Goal: Information Seeking & Learning: Learn about a topic

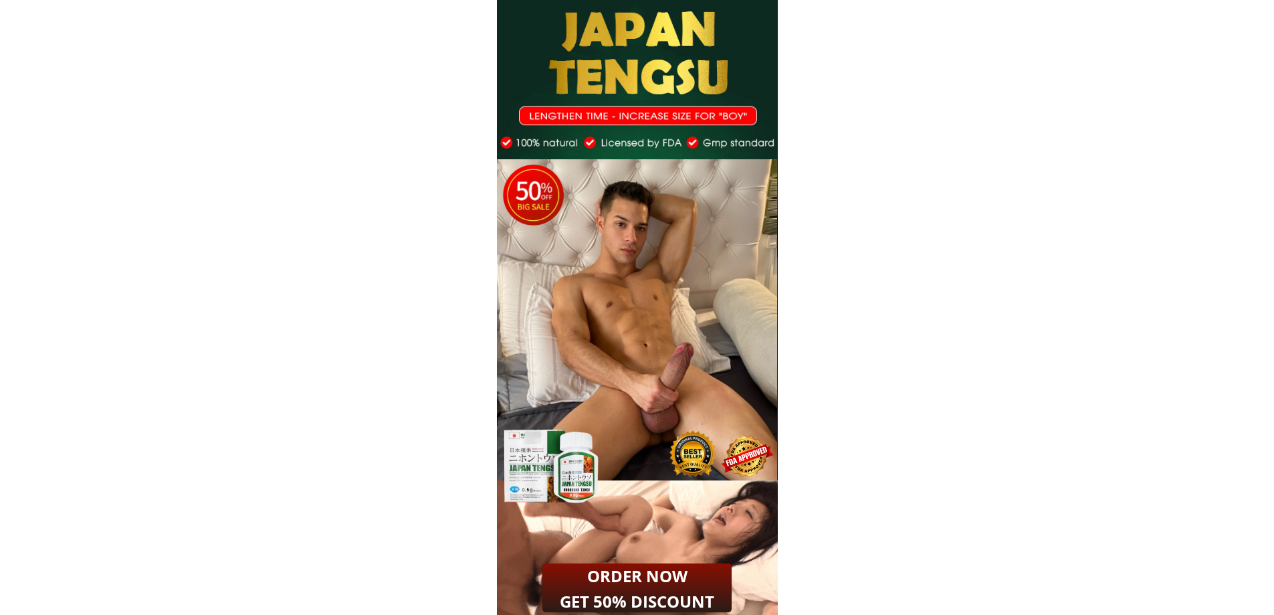
drag, startPoint x: 576, startPoint y: 45, endPoint x: 690, endPoint y: 472, distance: 442.2
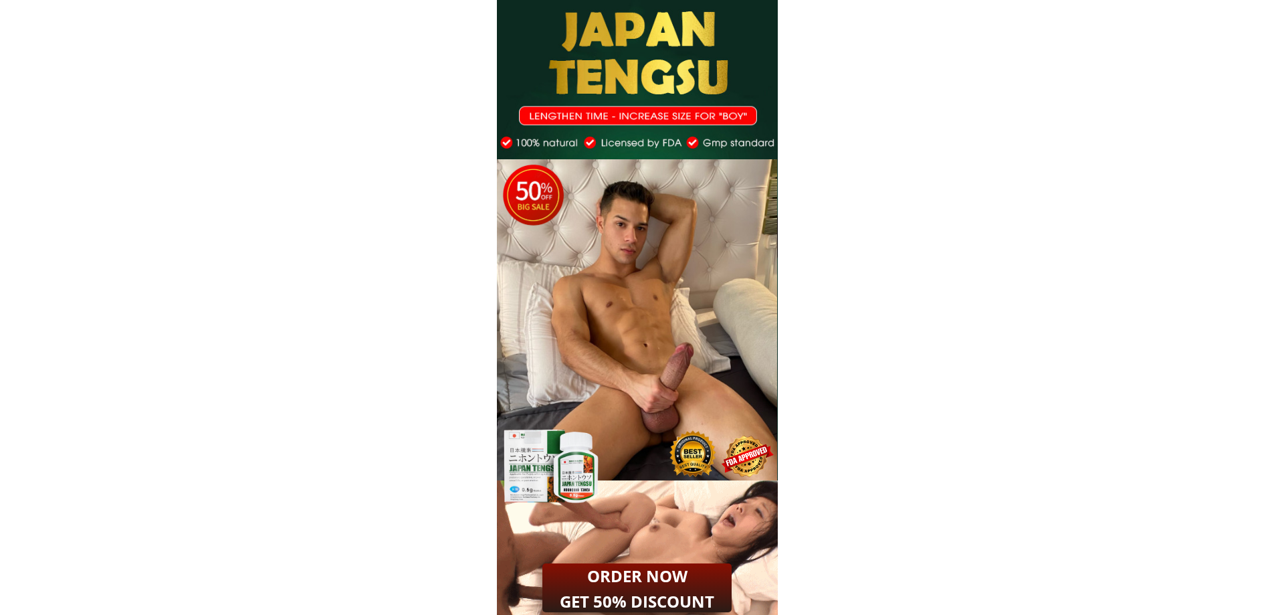
click at [690, 472] on div "4 6 4 6" at bounding box center [637, 241] width 281 height 483
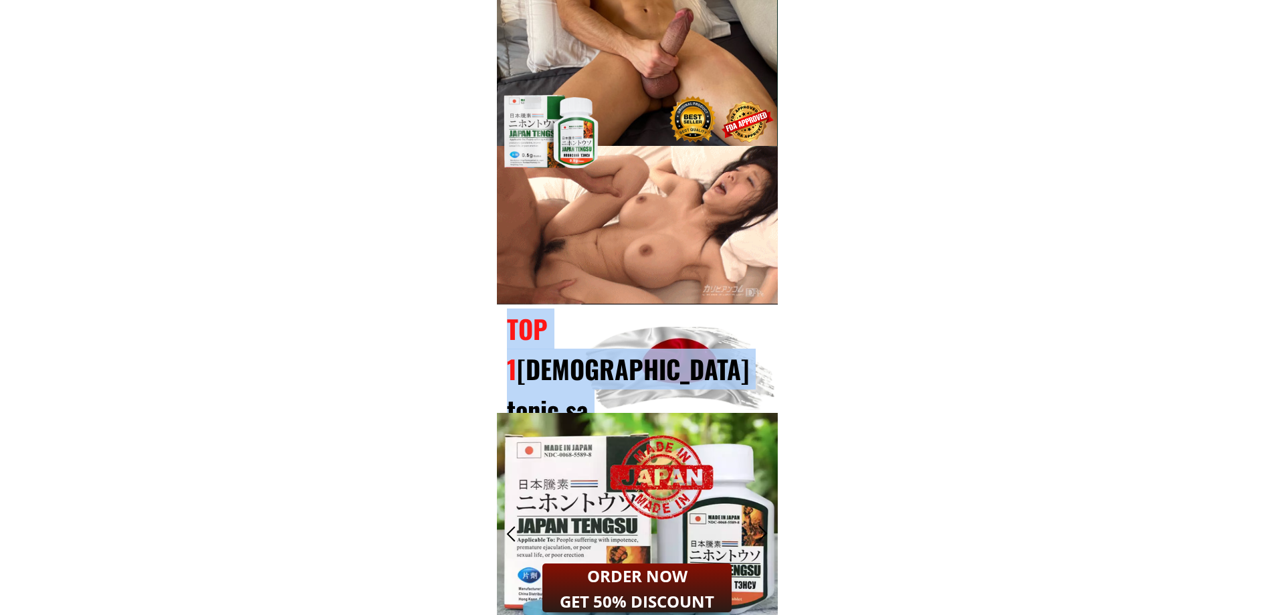
drag, startPoint x: 486, startPoint y: 326, endPoint x: 685, endPoint y: 445, distance: 232.7
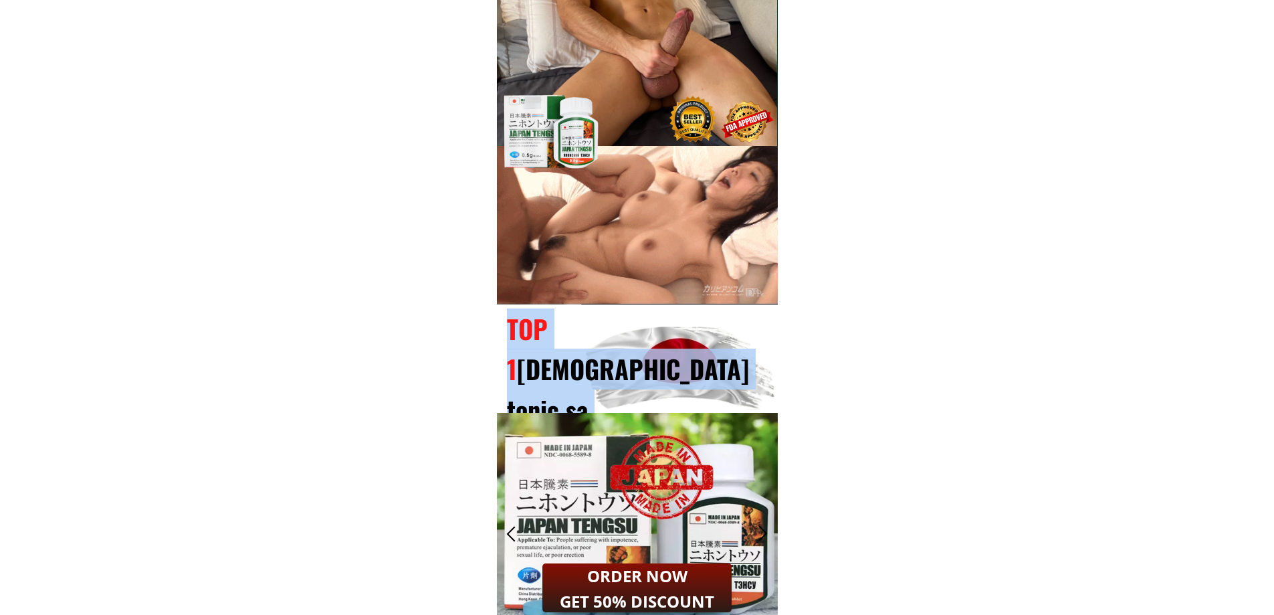
scroll to position [736, 0]
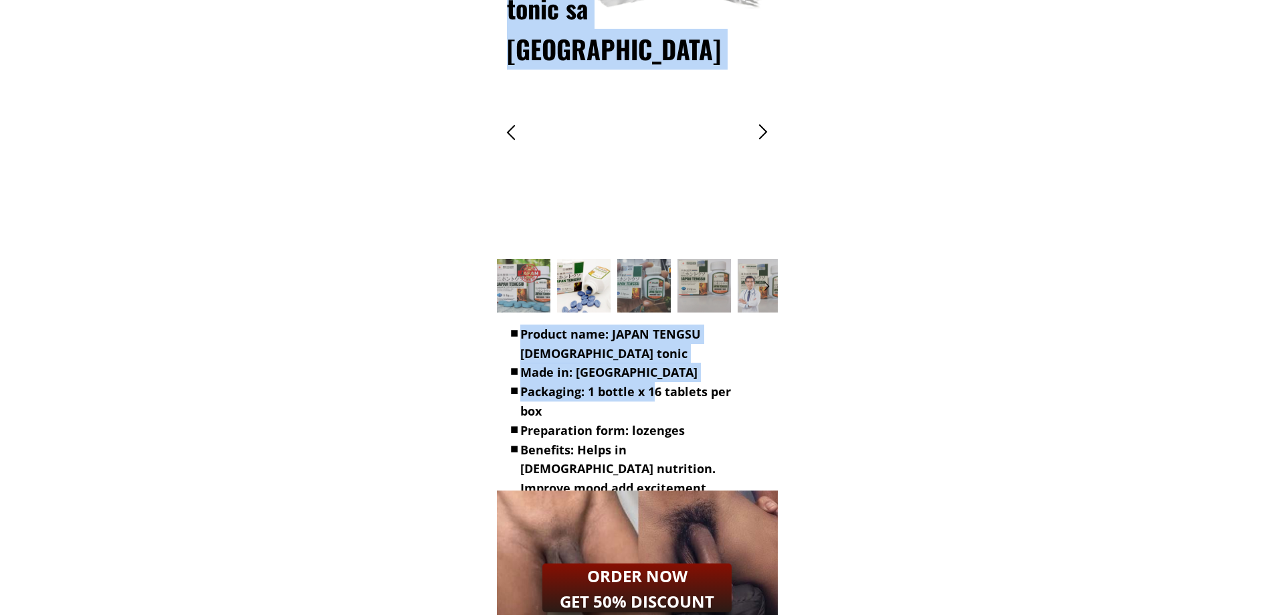
drag, startPoint x: 519, startPoint y: 328, endPoint x: 658, endPoint y: 402, distance: 157.4
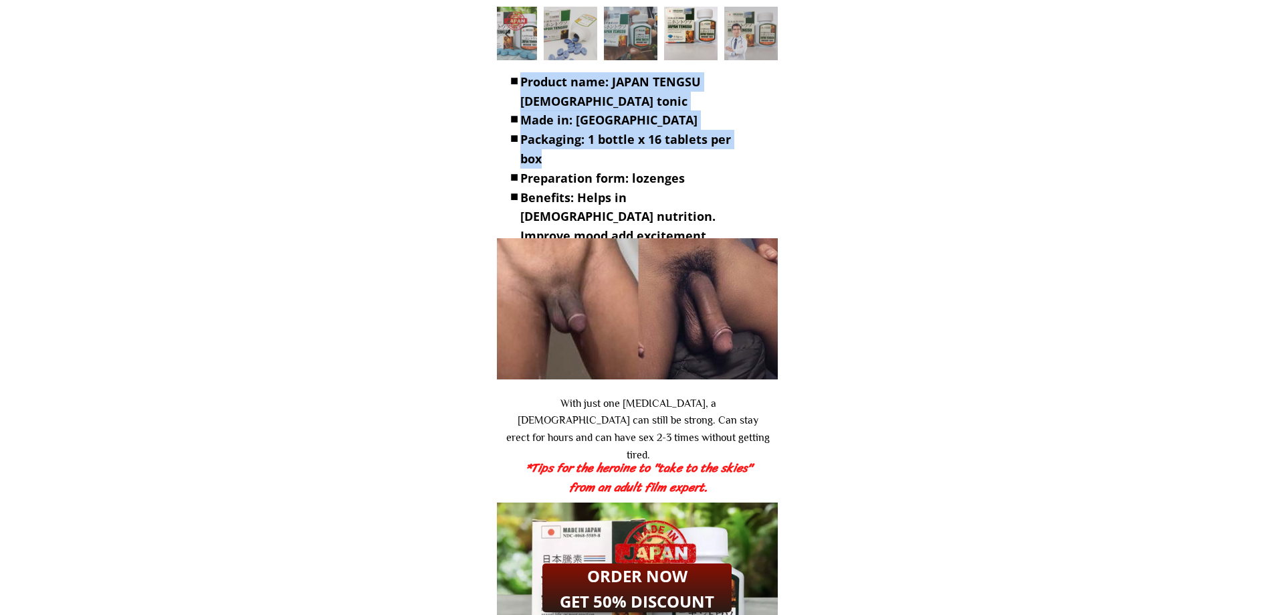
scroll to position [1003, 0]
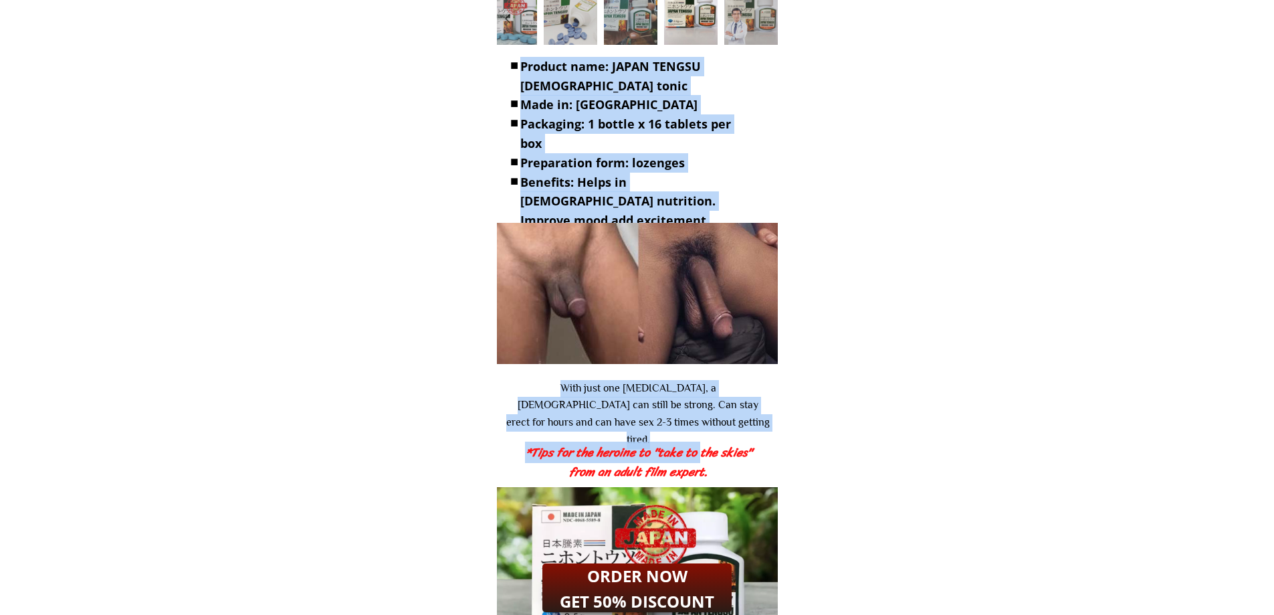
drag, startPoint x: 644, startPoint y: 408, endPoint x: 698, endPoint y: 451, distance: 69.5
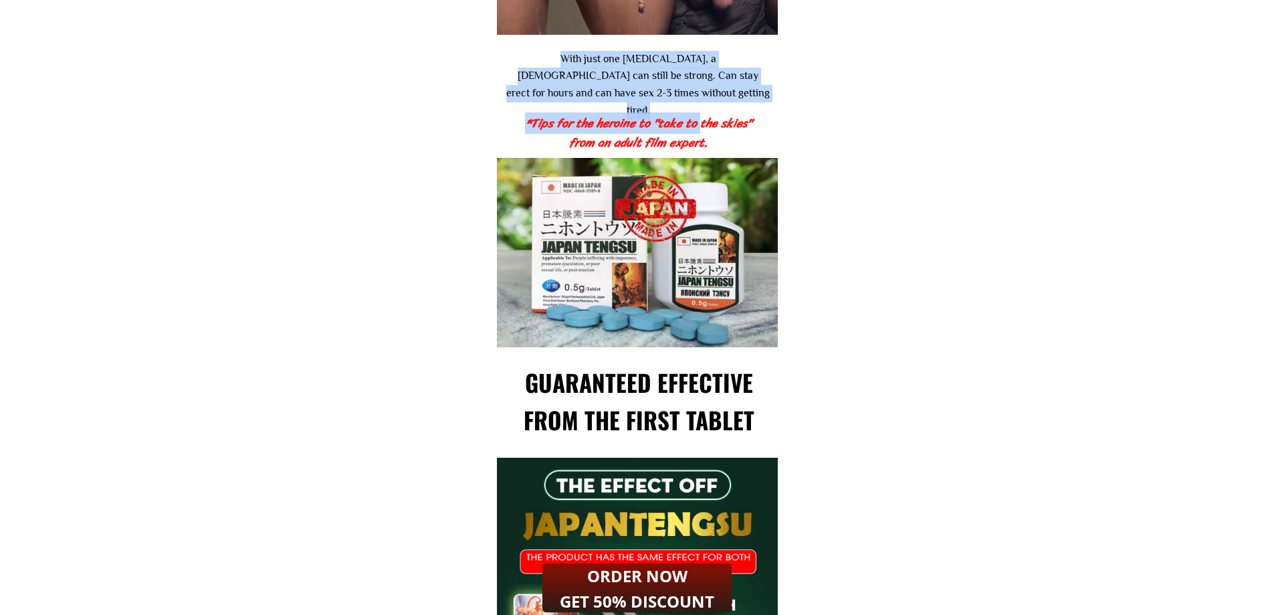
scroll to position [1338, 0]
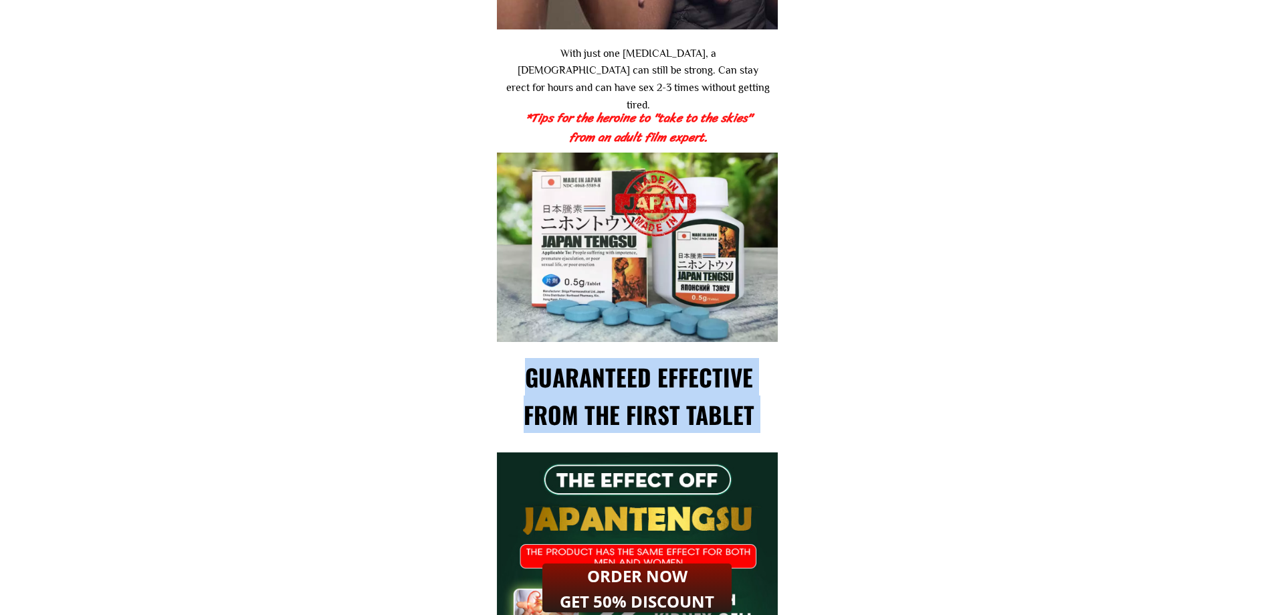
drag, startPoint x: 521, startPoint y: 370, endPoint x: 745, endPoint y: 498, distance: 258.2
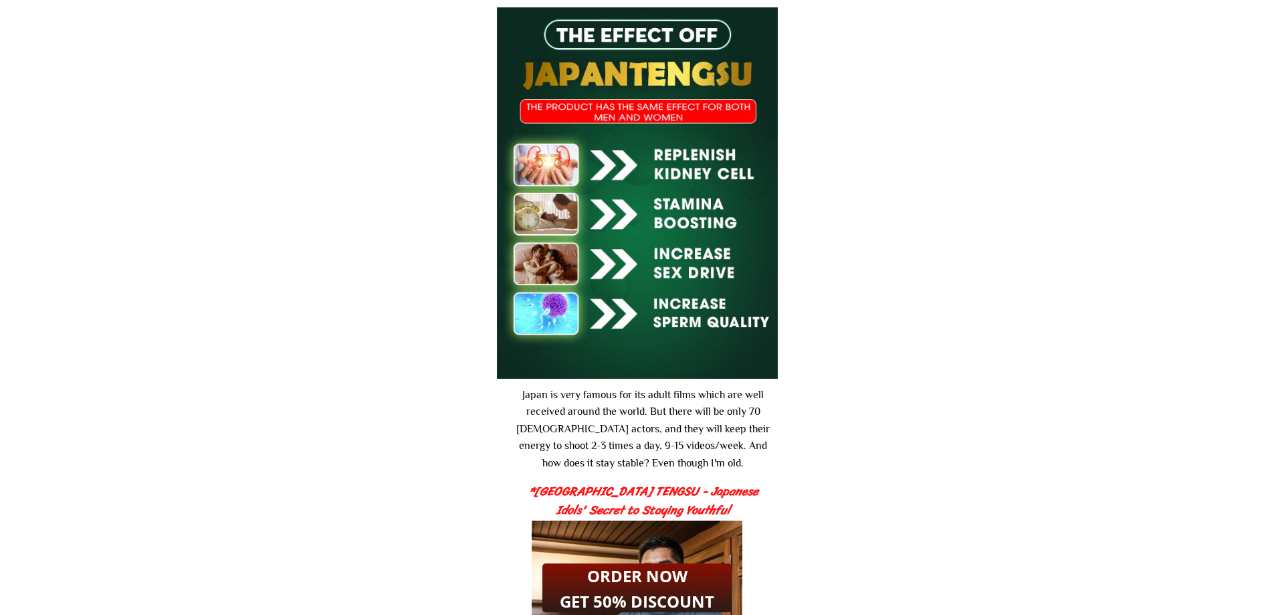
scroll to position [1806, 0]
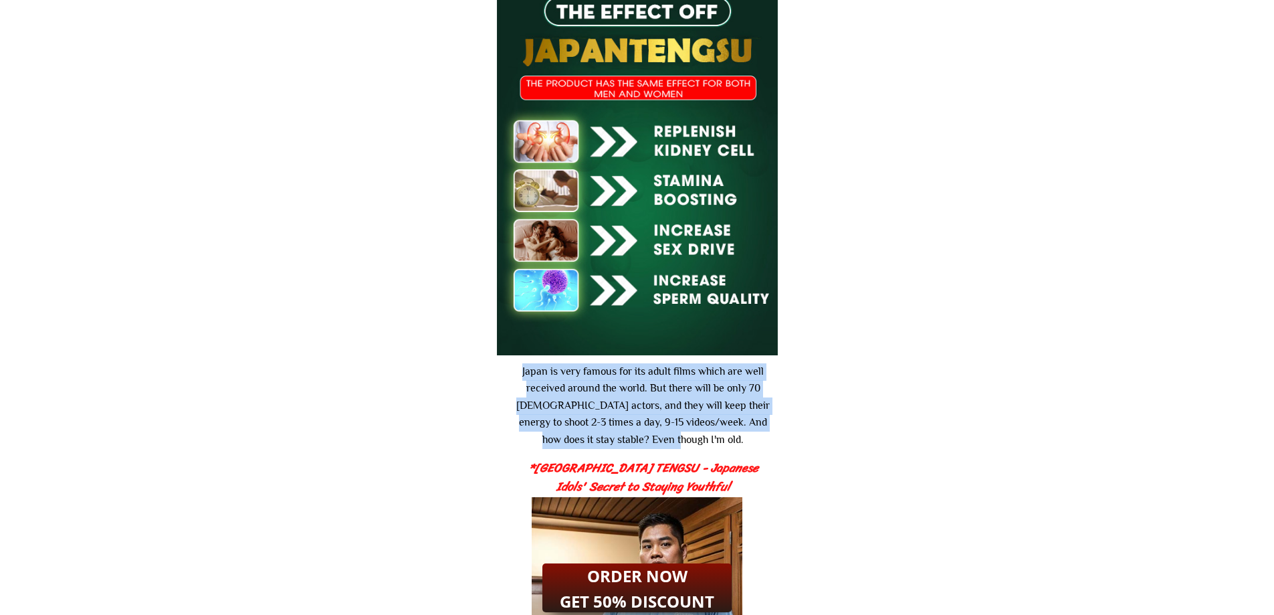
drag, startPoint x: 531, startPoint y: 371, endPoint x: 716, endPoint y: 441, distance: 197.5
click at [716, 441] on div "Japan is very famous for its adult films which are well received around the wor…" at bounding box center [643, 406] width 265 height 86
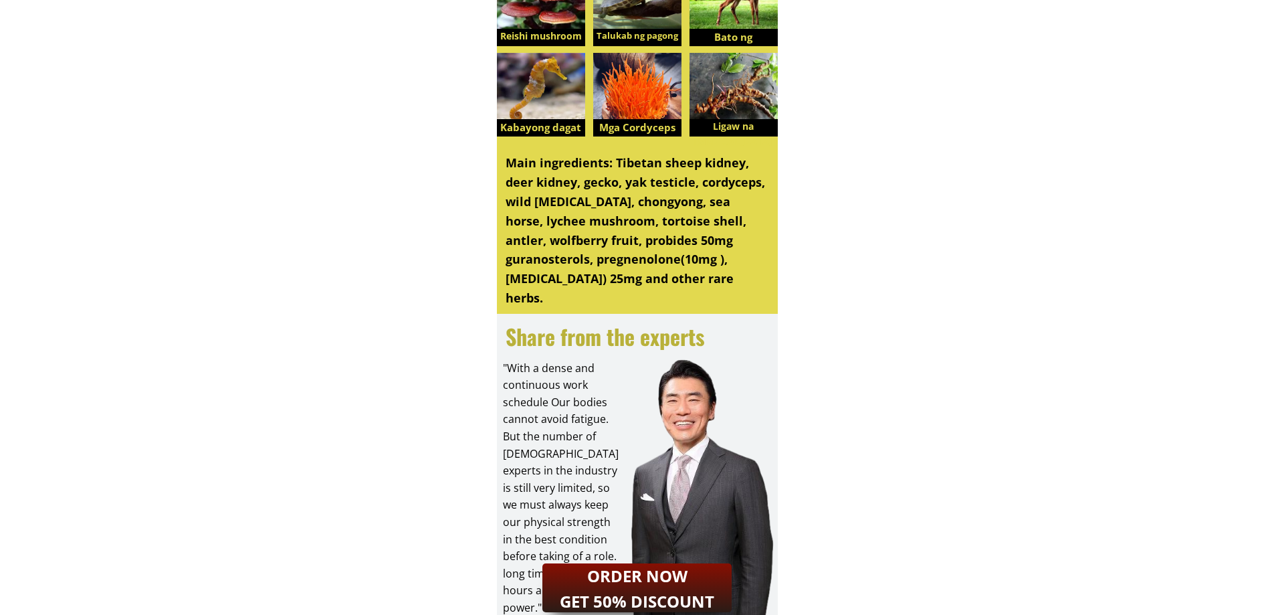
scroll to position [3009, 0]
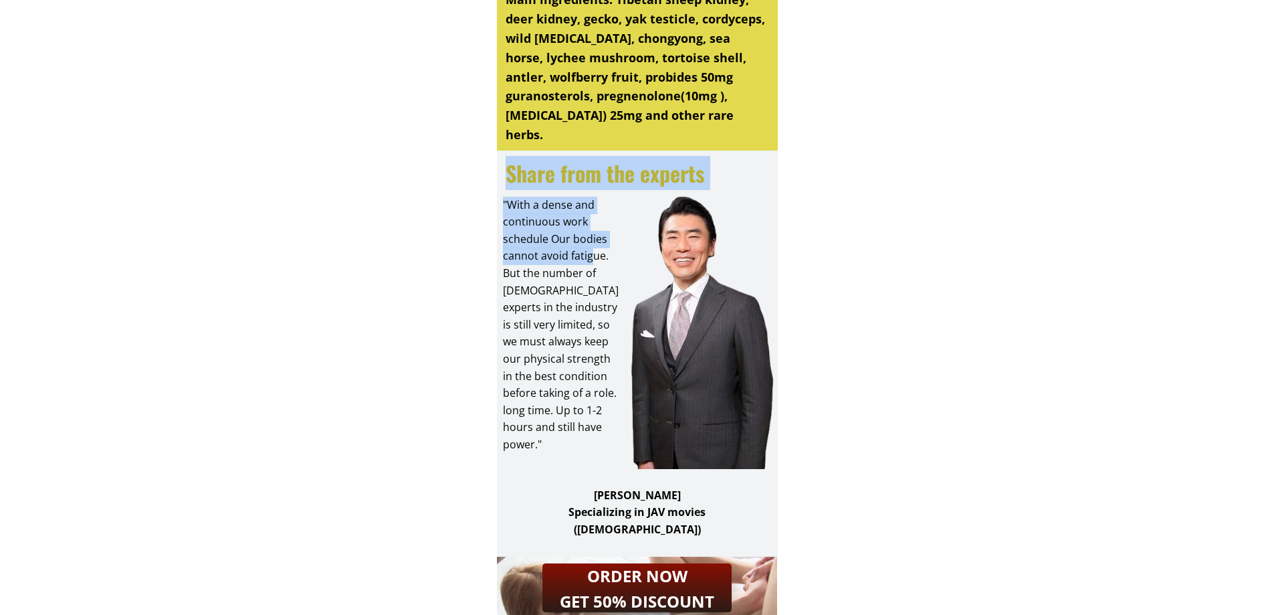
drag, startPoint x: 589, startPoint y: 265, endPoint x: 599, endPoint y: 457, distance: 192.2
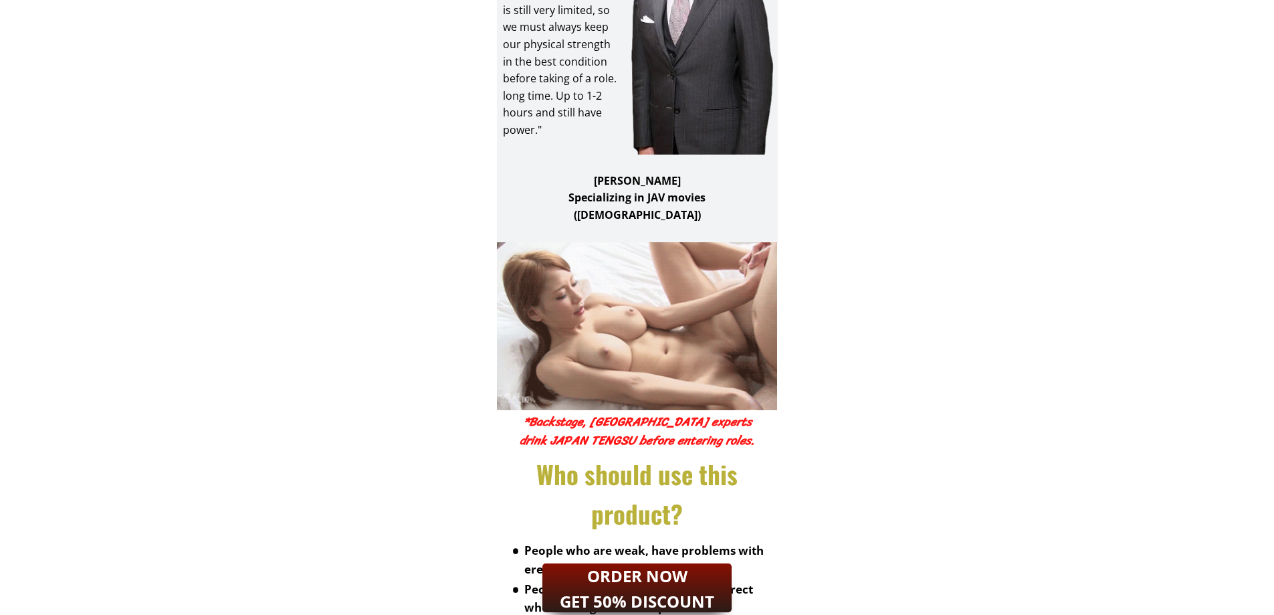
scroll to position [3411, 0]
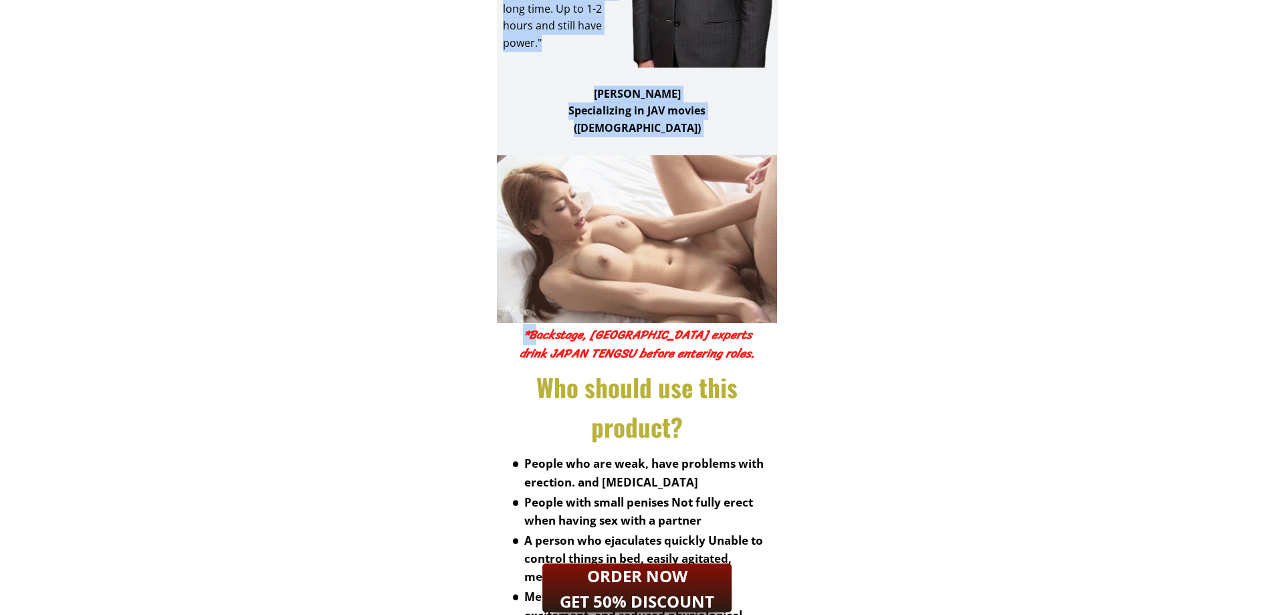
drag, startPoint x: 524, startPoint y: 324, endPoint x: 718, endPoint y: 450, distance: 231.1
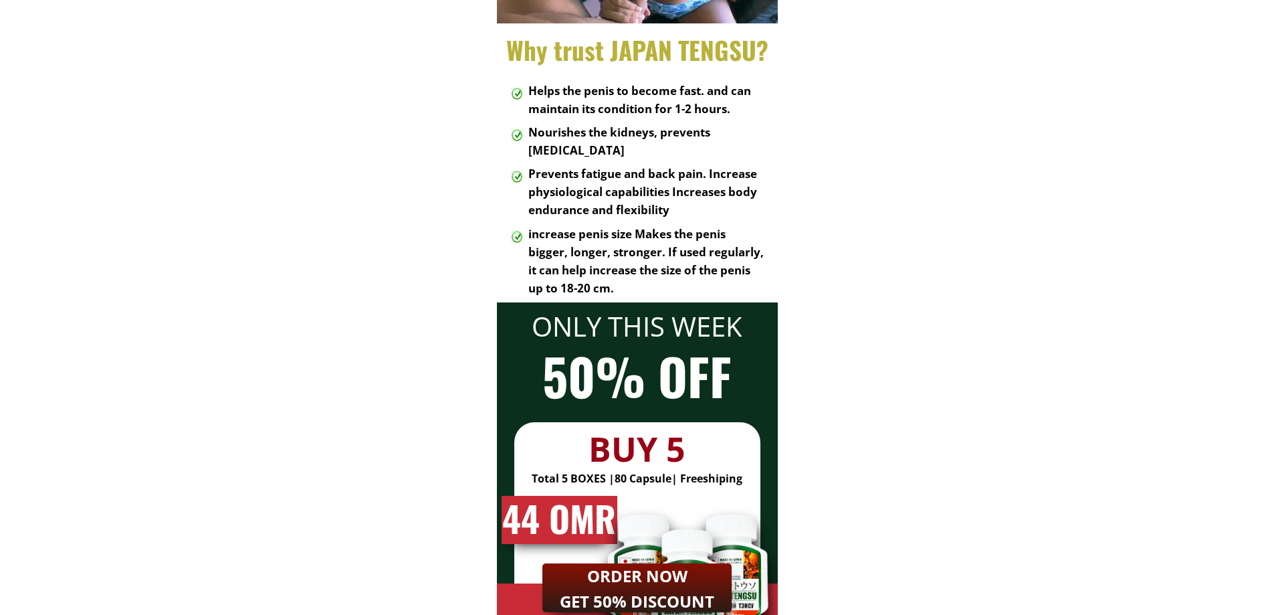
scroll to position [4548, 0]
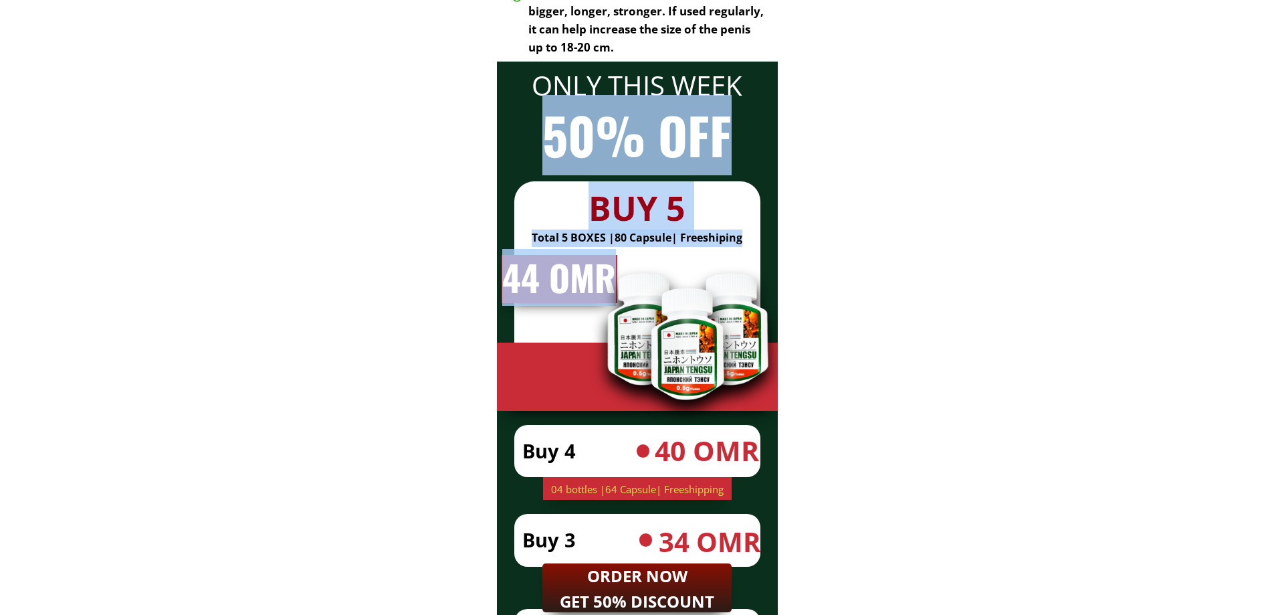
drag, startPoint x: 536, startPoint y: 136, endPoint x: 631, endPoint y: 504, distance: 380.5
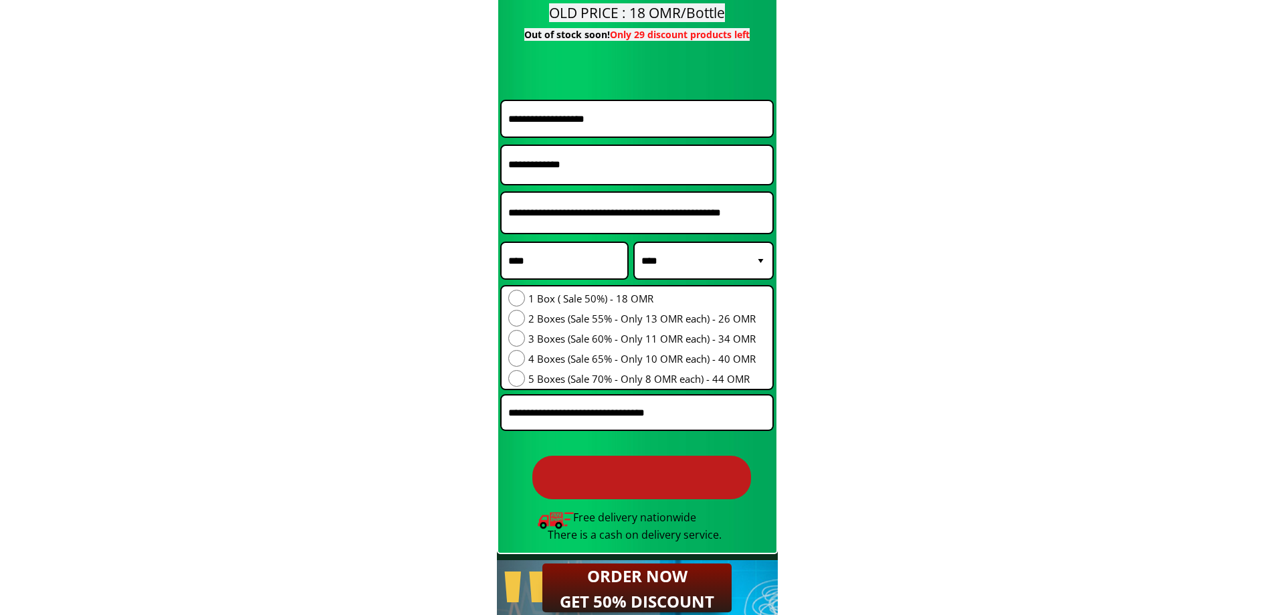
scroll to position [5751, 0]
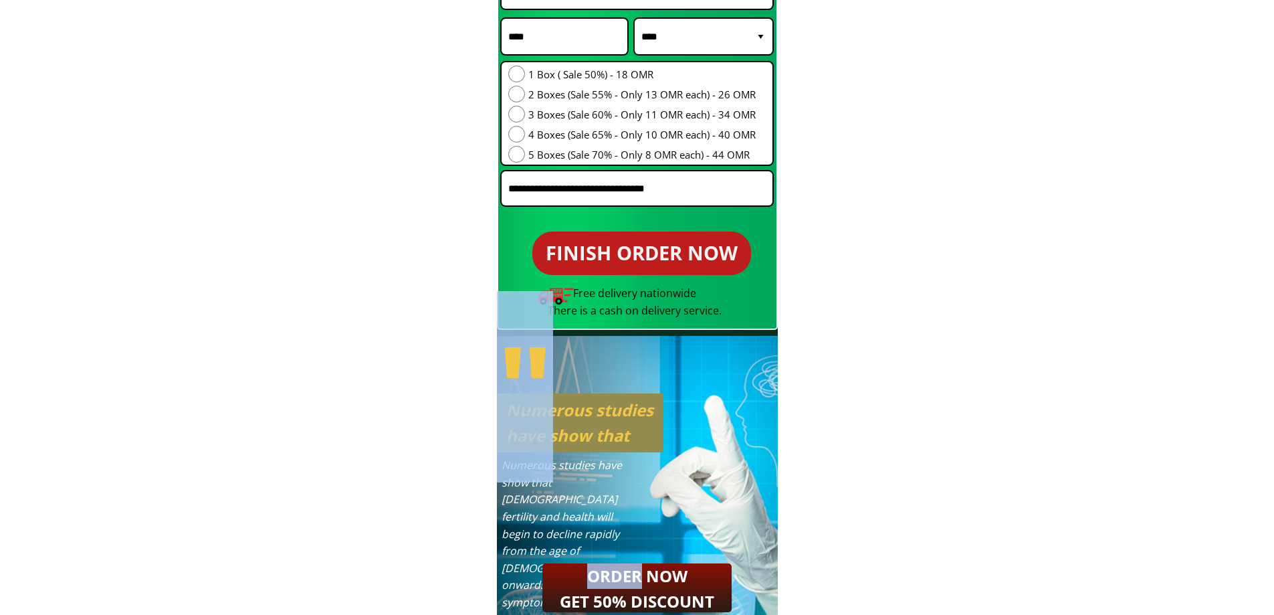
drag, startPoint x: 519, startPoint y: 334, endPoint x: 637, endPoint y: 582, distance: 274.9
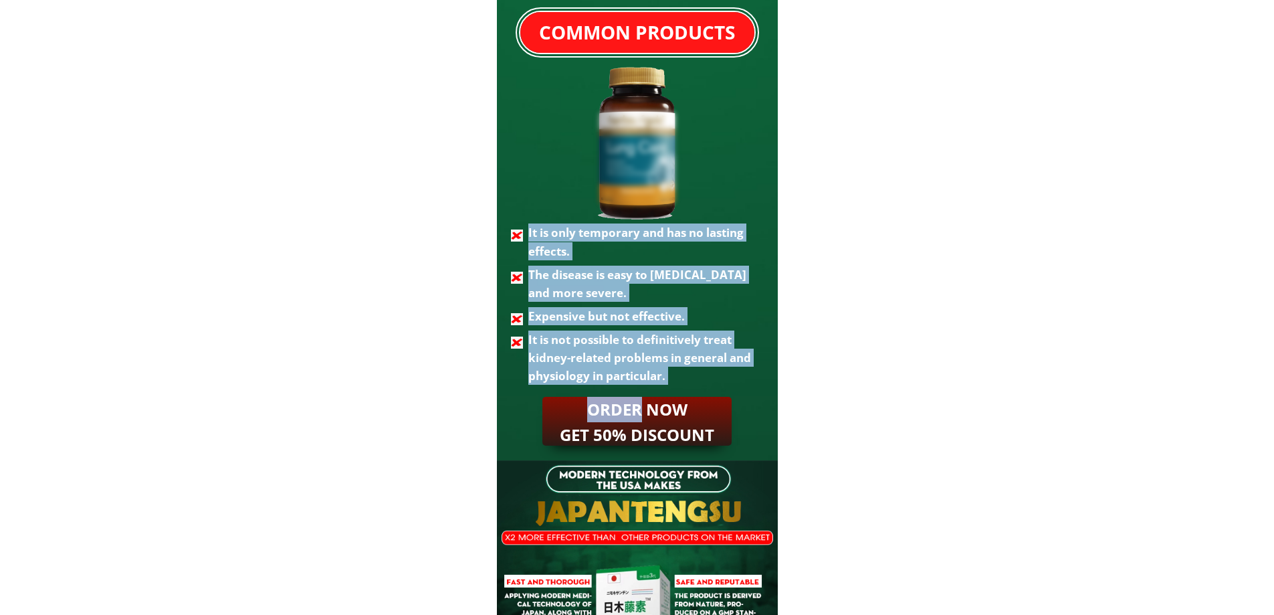
scroll to position [7891, 0]
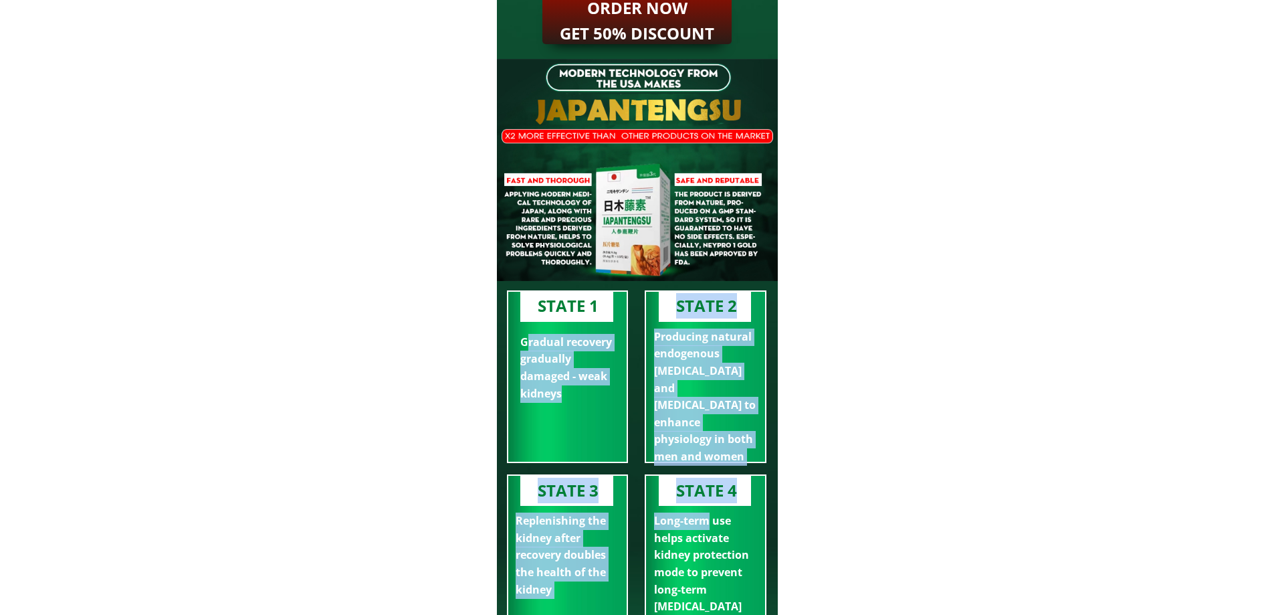
drag, startPoint x: 559, startPoint y: 350, endPoint x: 699, endPoint y: 548, distance: 241.8
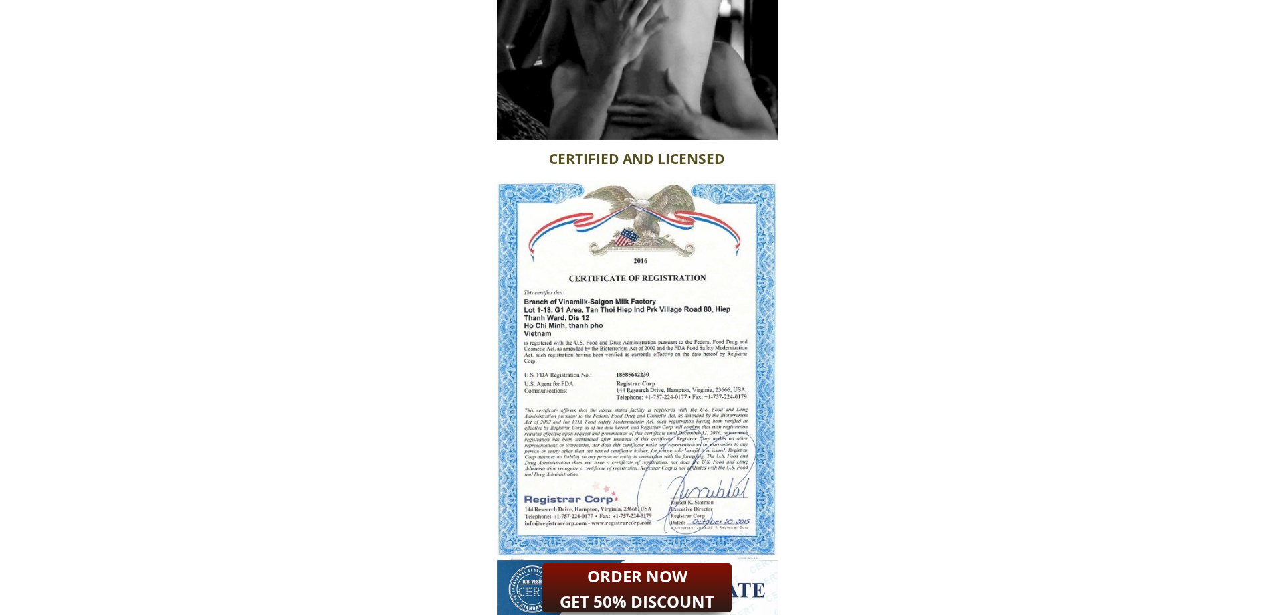
scroll to position [8694, 0]
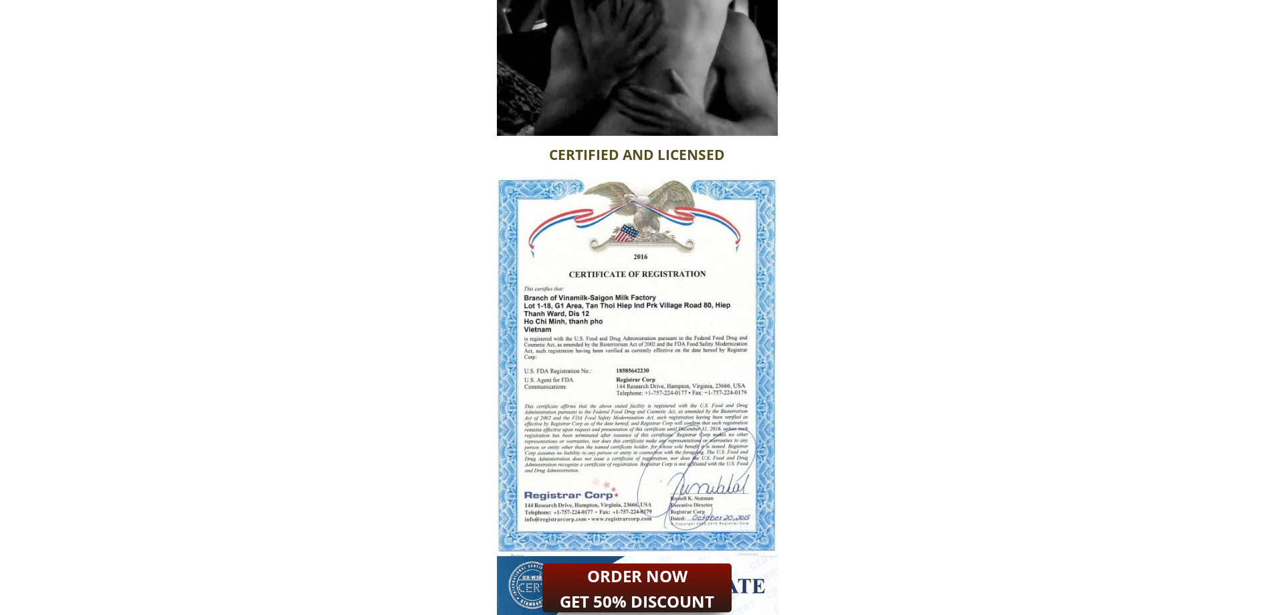
drag, startPoint x: 551, startPoint y: 304, endPoint x: 718, endPoint y: 548, distance: 295.5
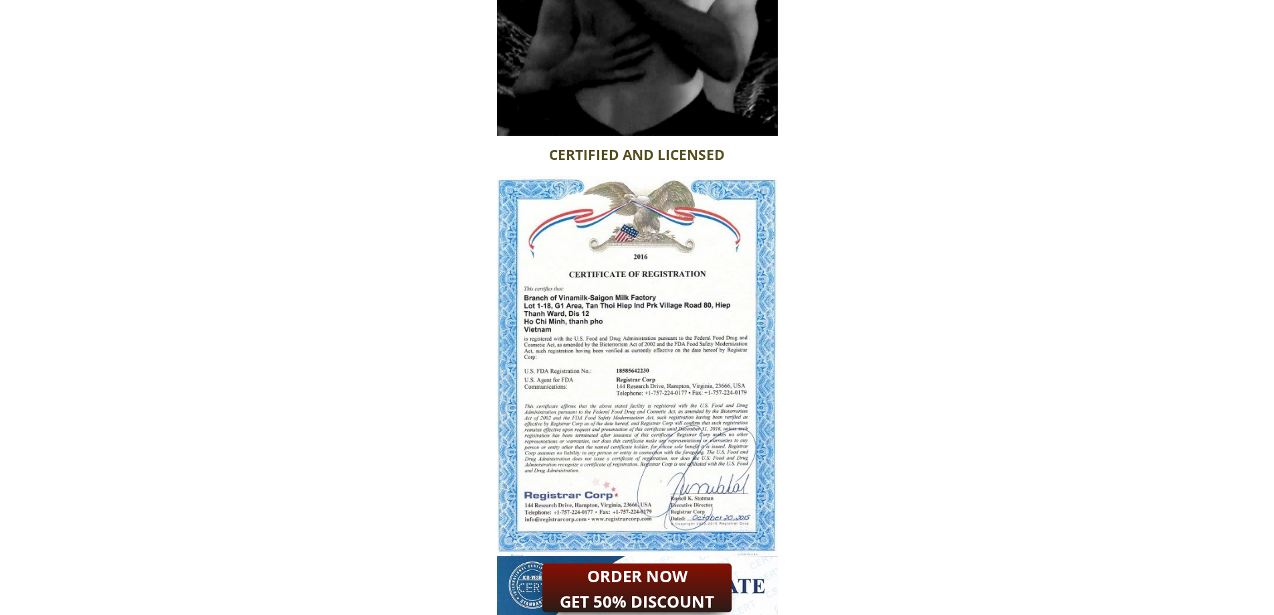
click at [718, 548] on div at bounding box center [637, 366] width 281 height 380
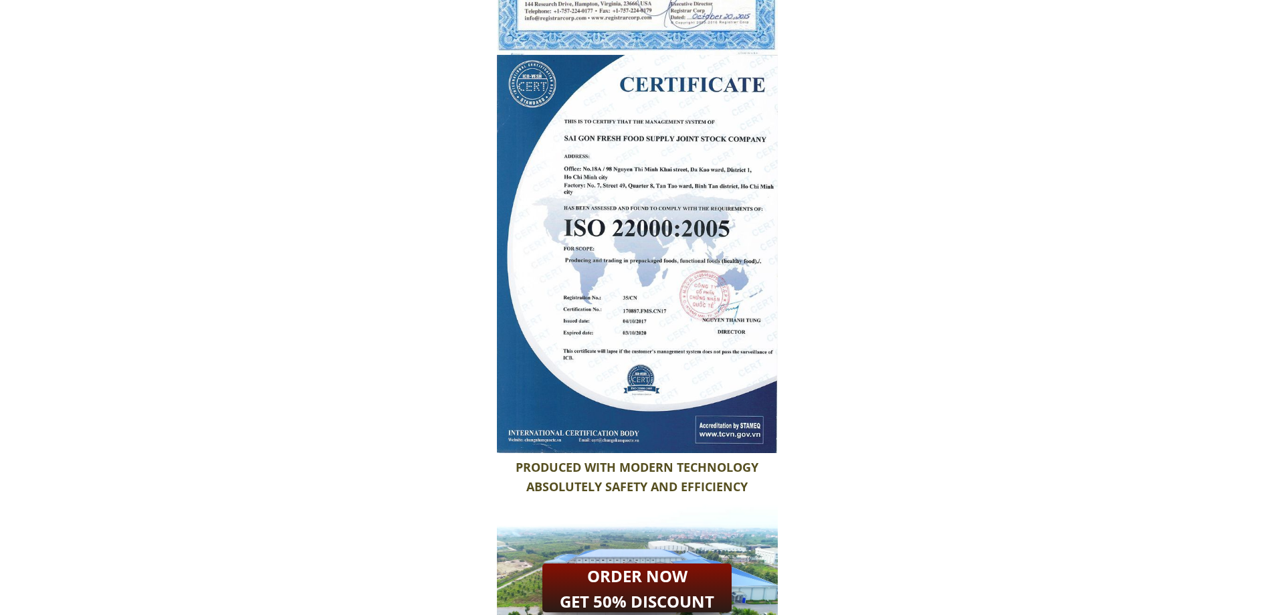
scroll to position [9430, 0]
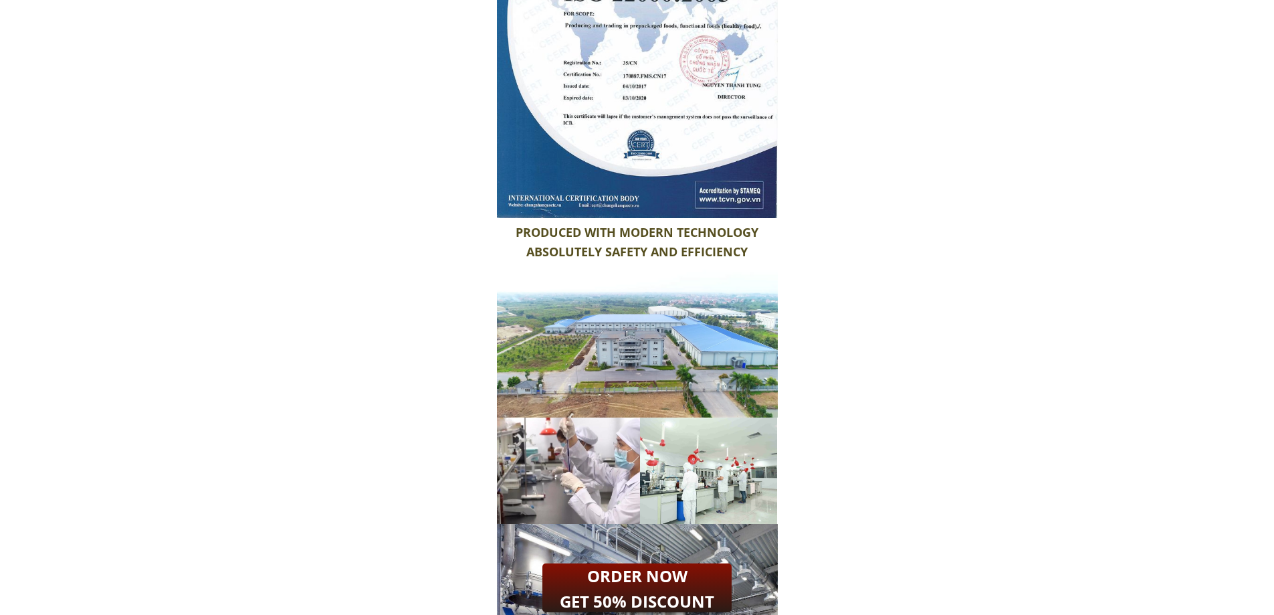
drag, startPoint x: 555, startPoint y: 130, endPoint x: 678, endPoint y: 530, distance: 418.4
click at [678, 530] on div "CERTIFIED AND LICENSED PRODUCED WITH MODERN TECHNOLOGY ABSOLUTELY SAFETY AND EF…" at bounding box center [637, 237] width 281 height 1674
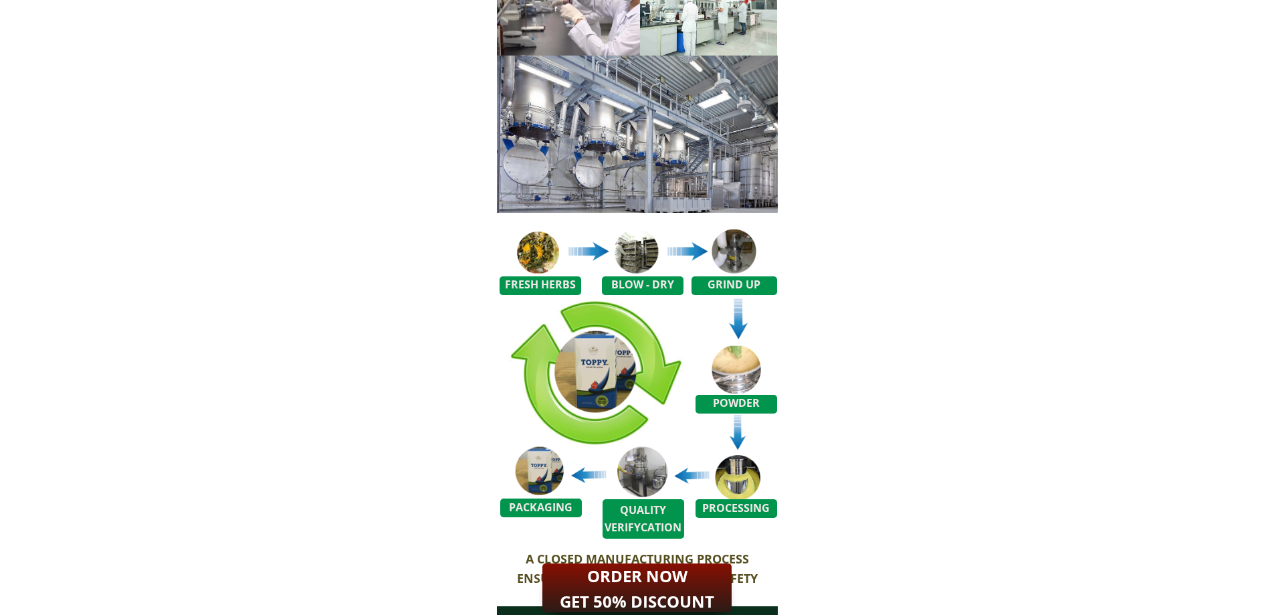
scroll to position [10299, 0]
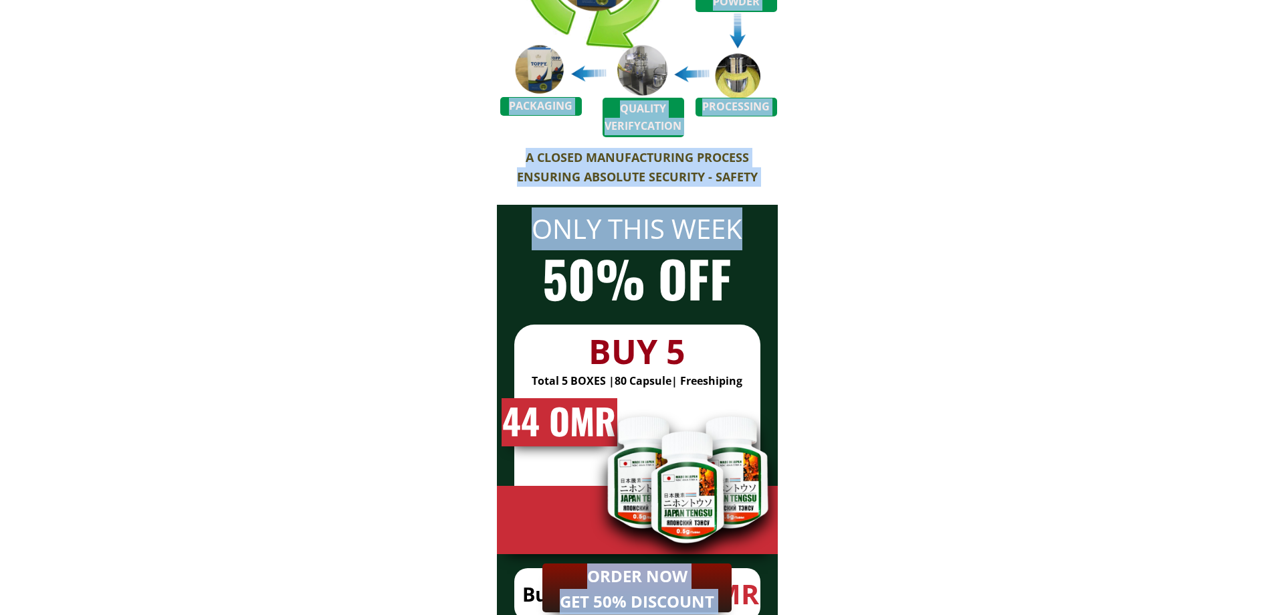
drag, startPoint x: 528, startPoint y: 275, endPoint x: 683, endPoint y: 582, distance: 344.3
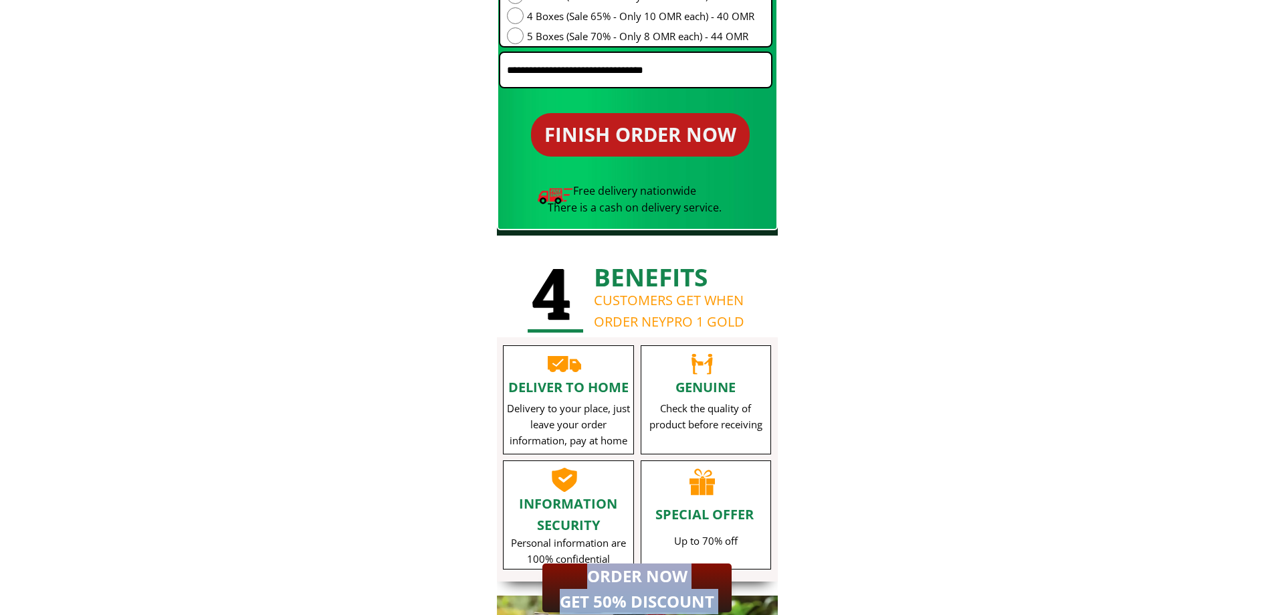
scroll to position [11904, 0]
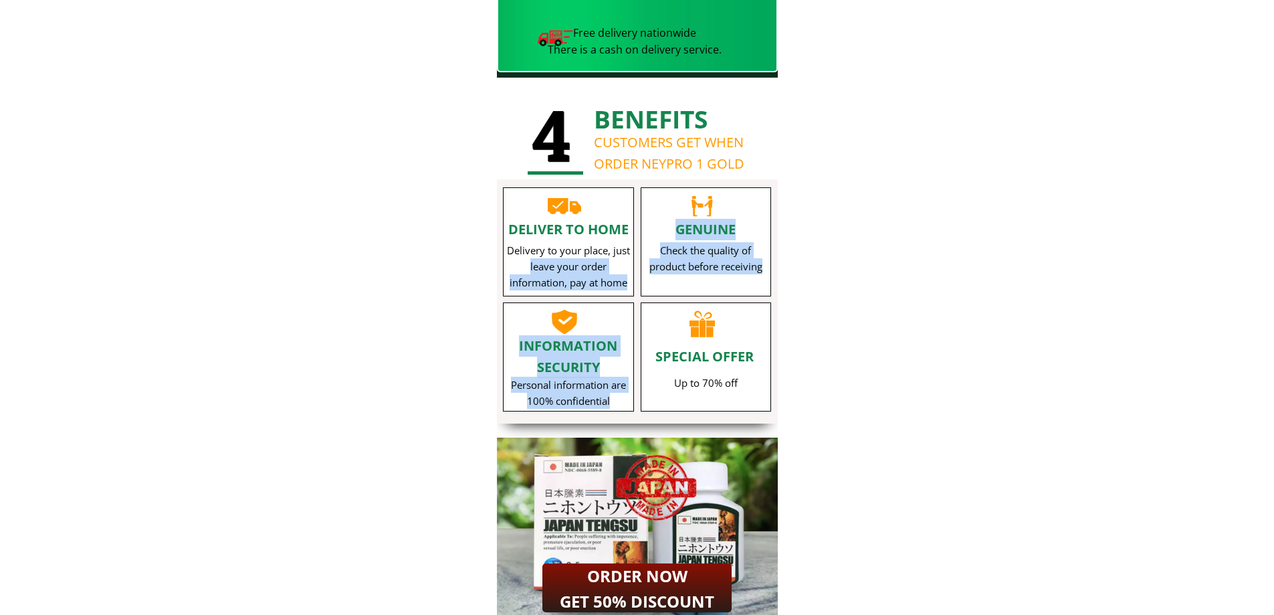
drag, startPoint x: 534, startPoint y: 267, endPoint x: 691, endPoint y: 403, distance: 207.2
click at [691, 403] on div "4 BENEFITS CUSTOMERS GET WHEN ORDER NEYPRO 1 GOLD DELIVER TO HOME Delivery to y…" at bounding box center [637, 351] width 281 height 547
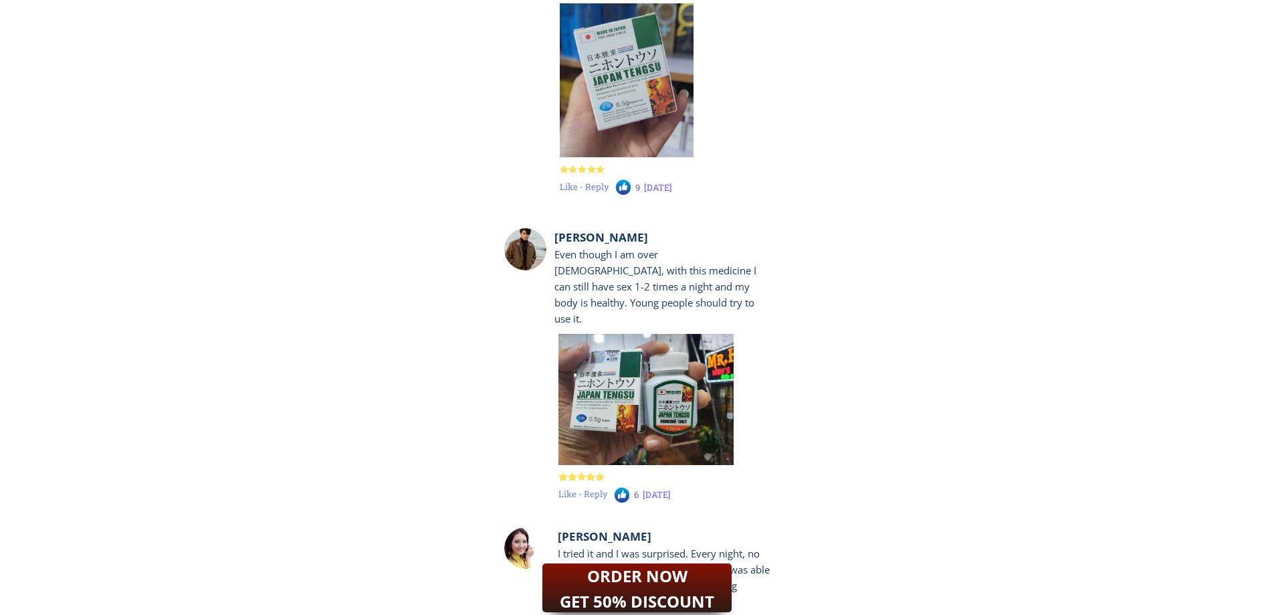
scroll to position [13041, 0]
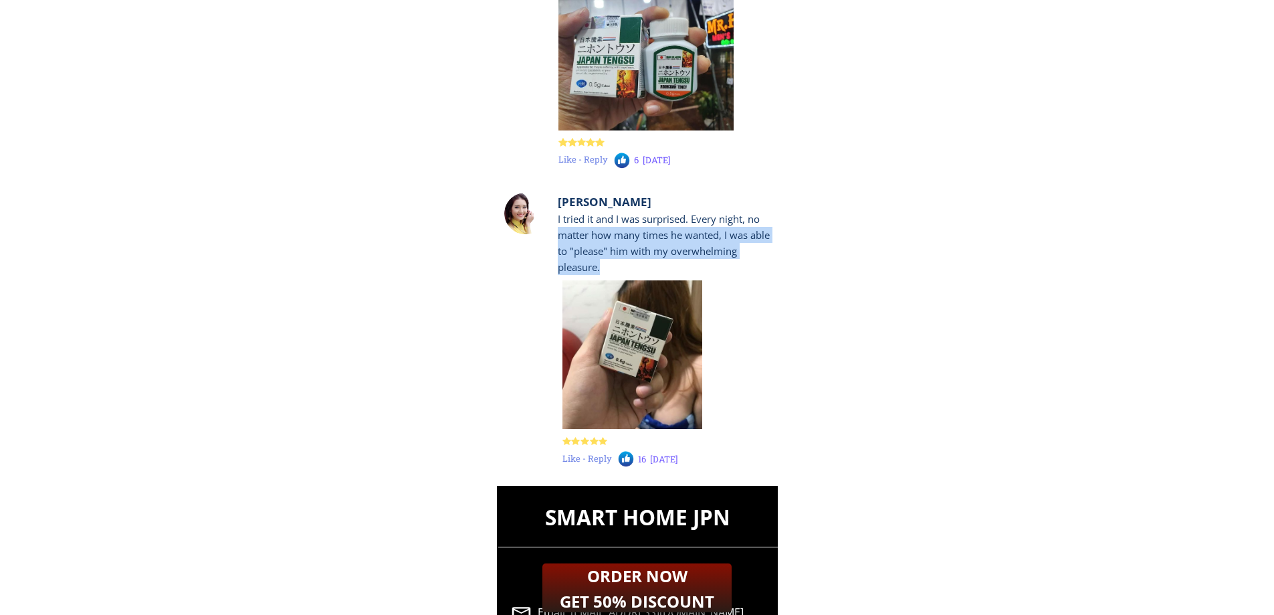
drag, startPoint x: 617, startPoint y: 247, endPoint x: 639, endPoint y: 268, distance: 29.8
click at [639, 268] on div "I tried it and I was surprised. Every night, no matter how many times he wanted…" at bounding box center [665, 243] width 215 height 64
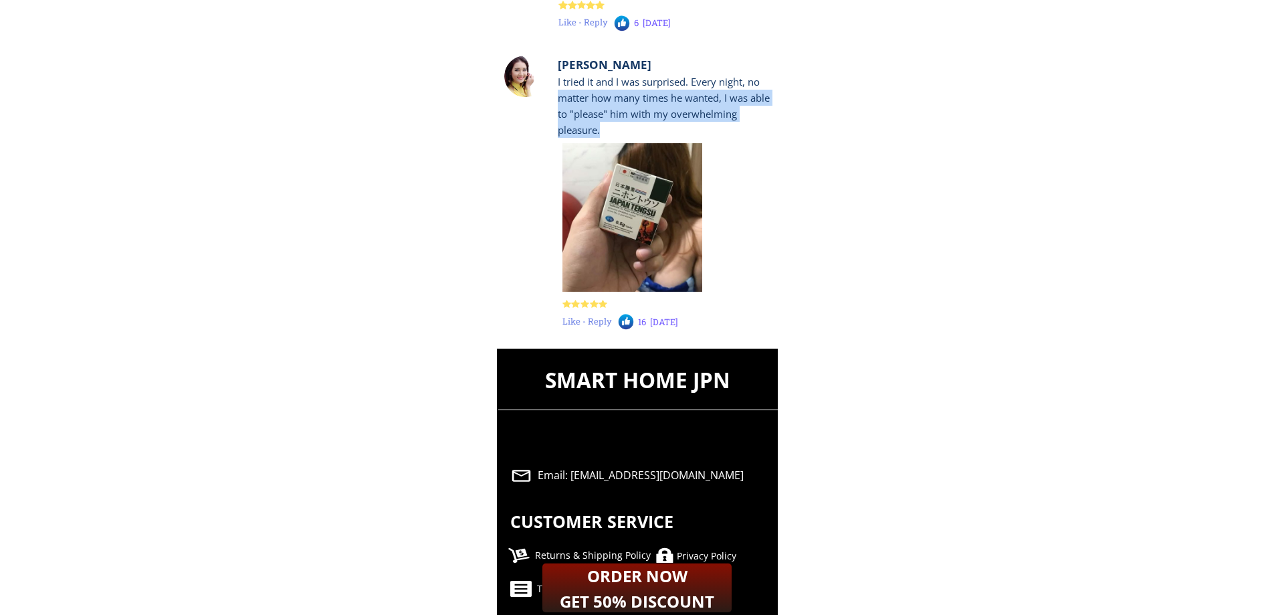
scroll to position [13197, 0]
